Goal: Find specific page/section: Find specific page/section

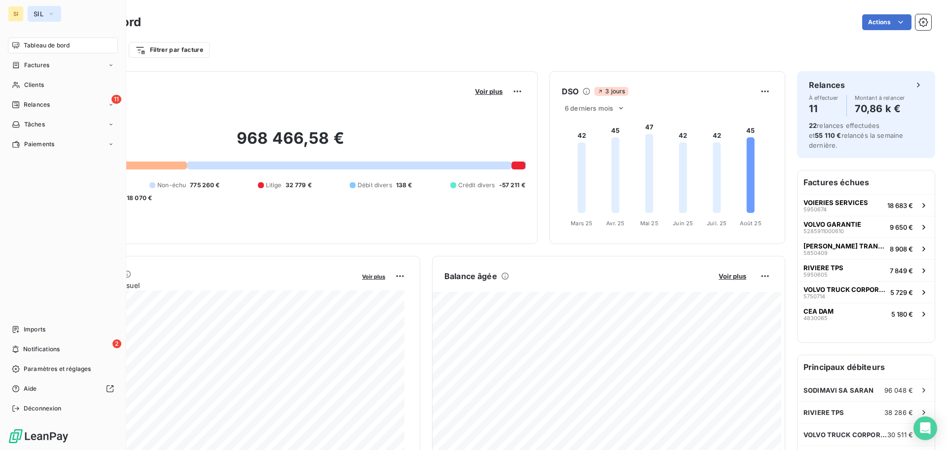
click at [40, 14] on span "SIL" at bounding box center [39, 14] width 10 height 8
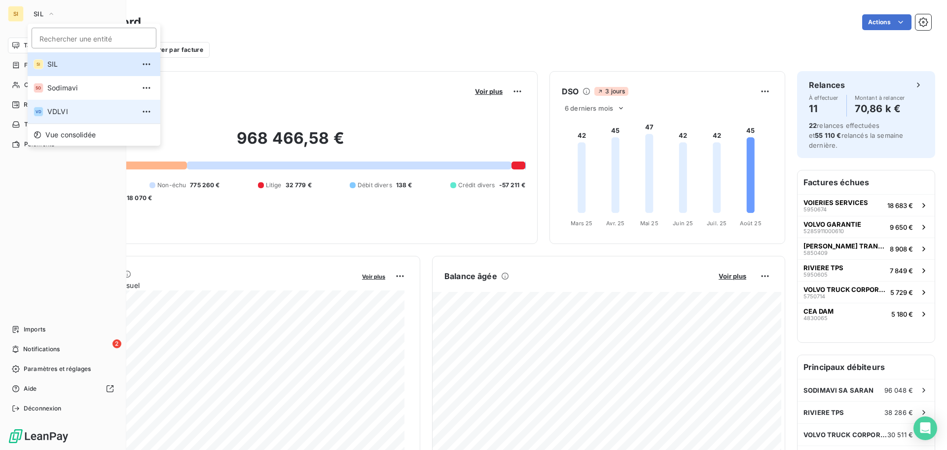
click at [49, 114] on span "VDLVI" at bounding box center [90, 112] width 87 height 10
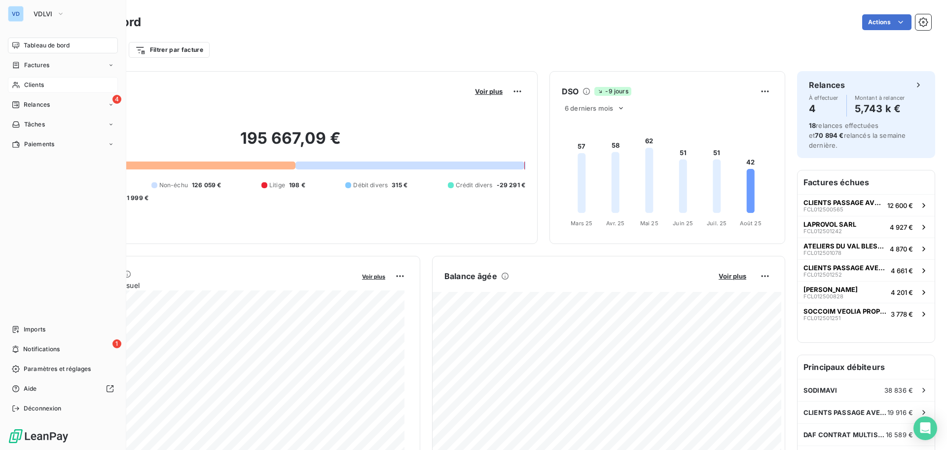
click at [23, 84] on div "Clients" at bounding box center [63, 85] width 110 height 16
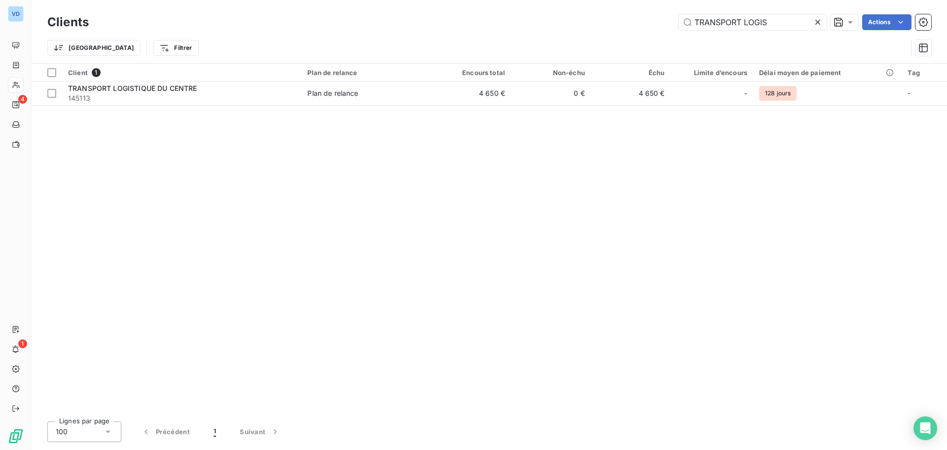
type input "TRANSPORT LOGIS"
